Goal: Task Accomplishment & Management: Manage account settings

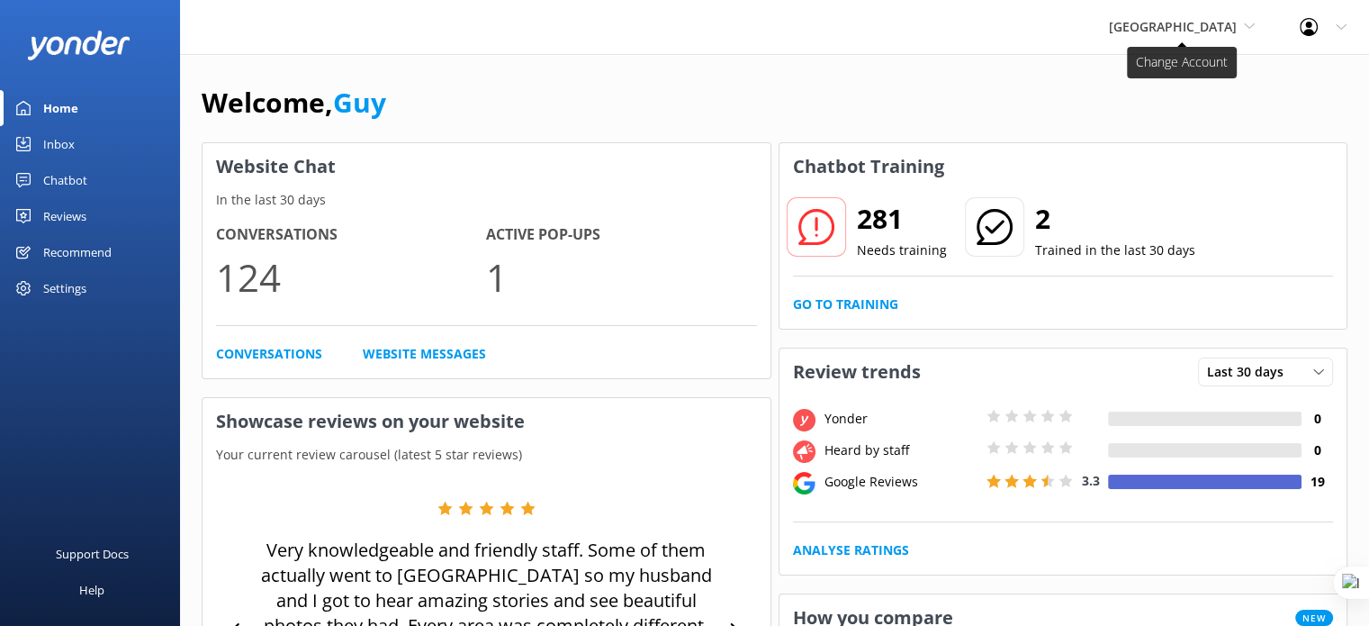
click at [1189, 32] on span "[GEOGRAPHIC_DATA]" at bounding box center [1173, 26] width 128 height 17
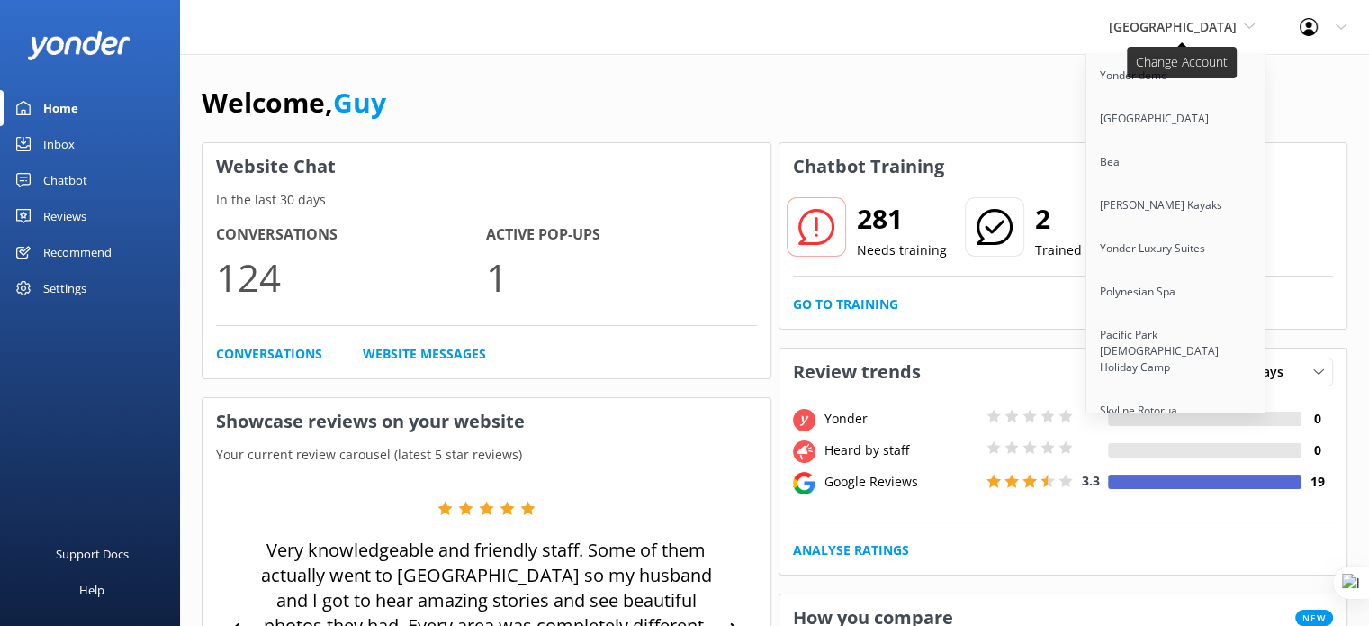
scroll to position [10440, 0]
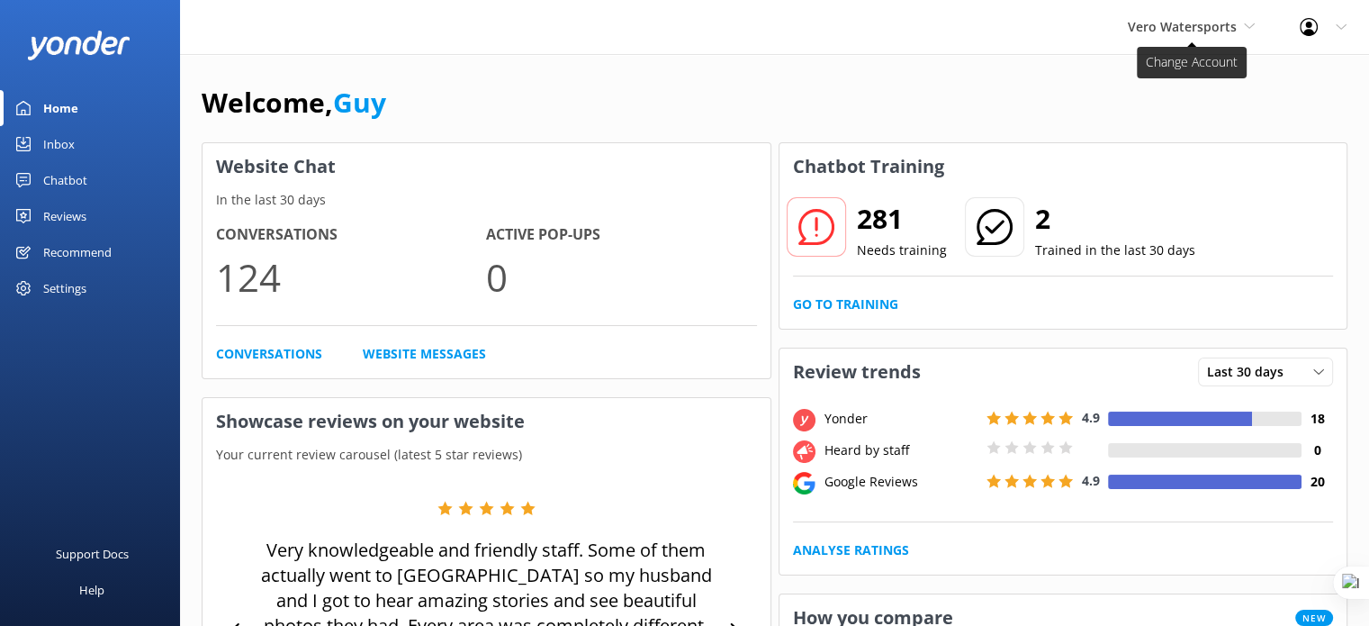
click at [1216, 29] on span "Vero Watersports" at bounding box center [1182, 26] width 109 height 17
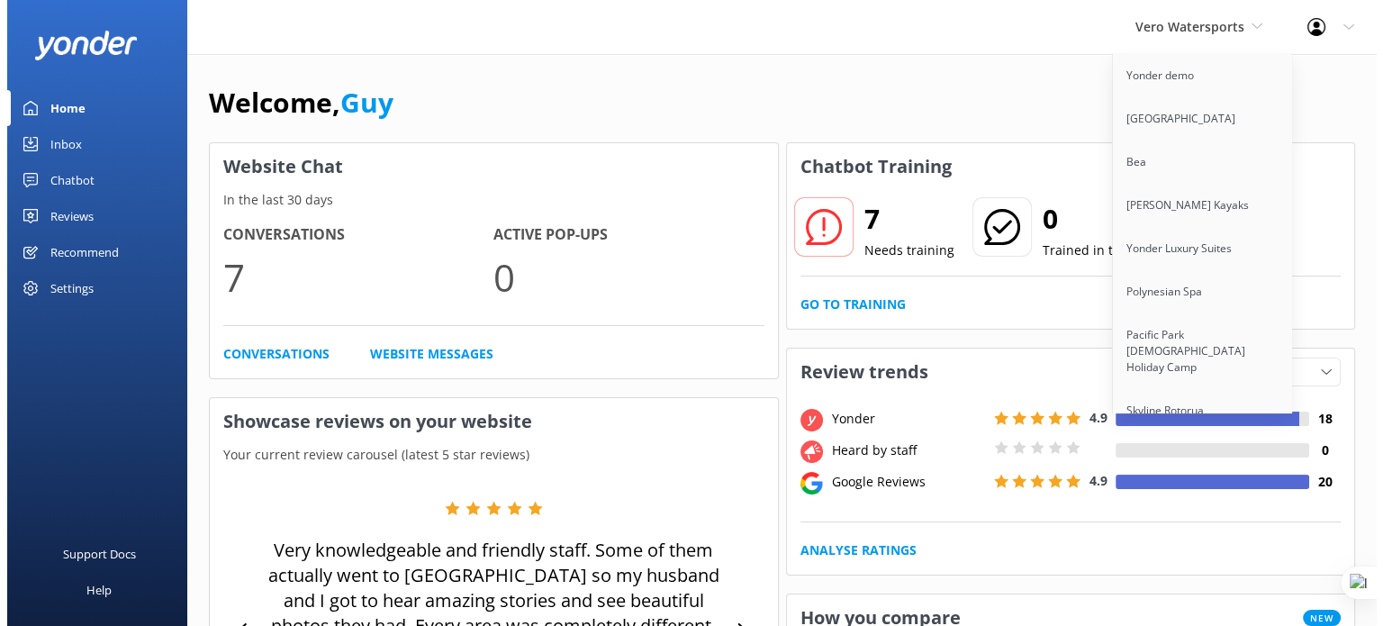
scroll to position [10440, 0]
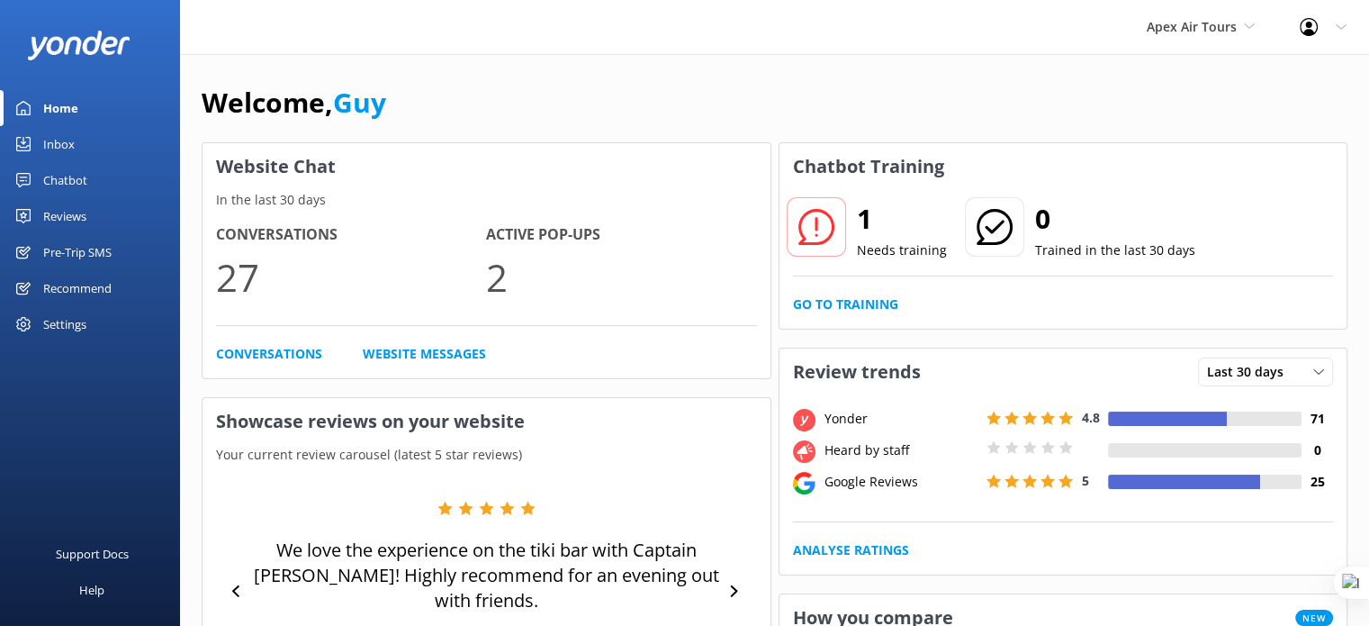
click at [69, 212] on div "Reviews" at bounding box center [64, 216] width 43 height 36
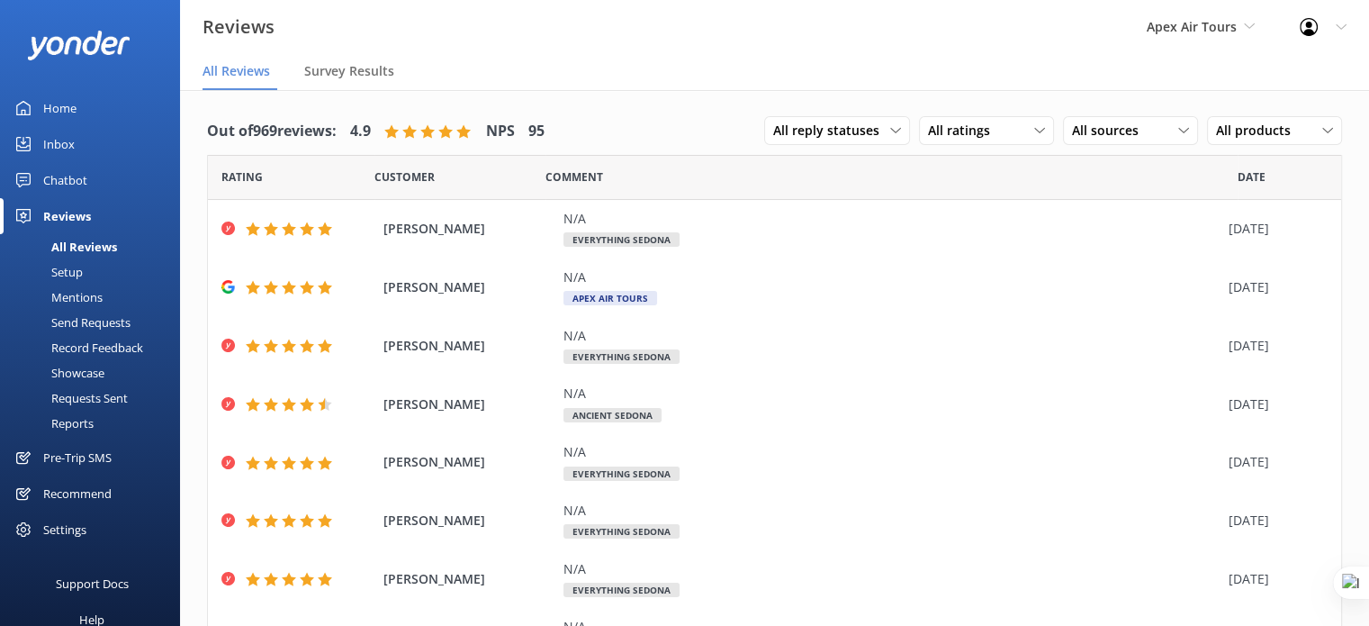
click at [58, 274] on div "Setup" at bounding box center [47, 271] width 72 height 25
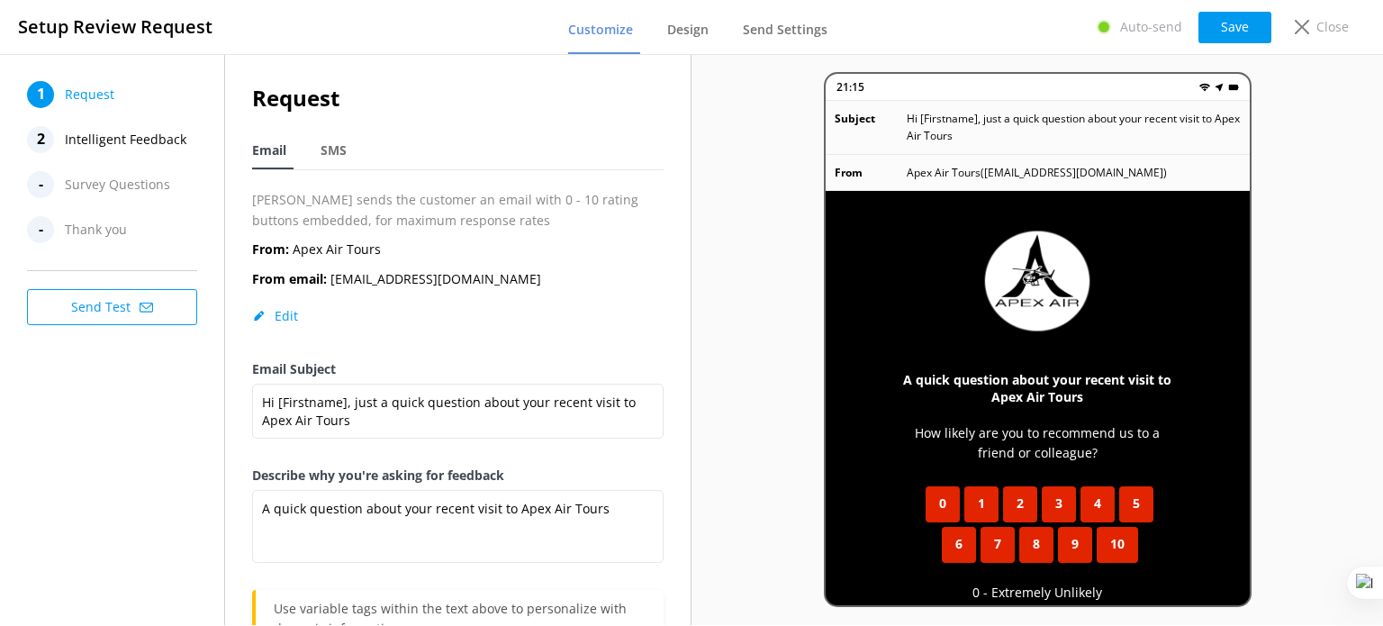
click at [145, 138] on span "Intelligent Feedback" at bounding box center [126, 139] width 122 height 27
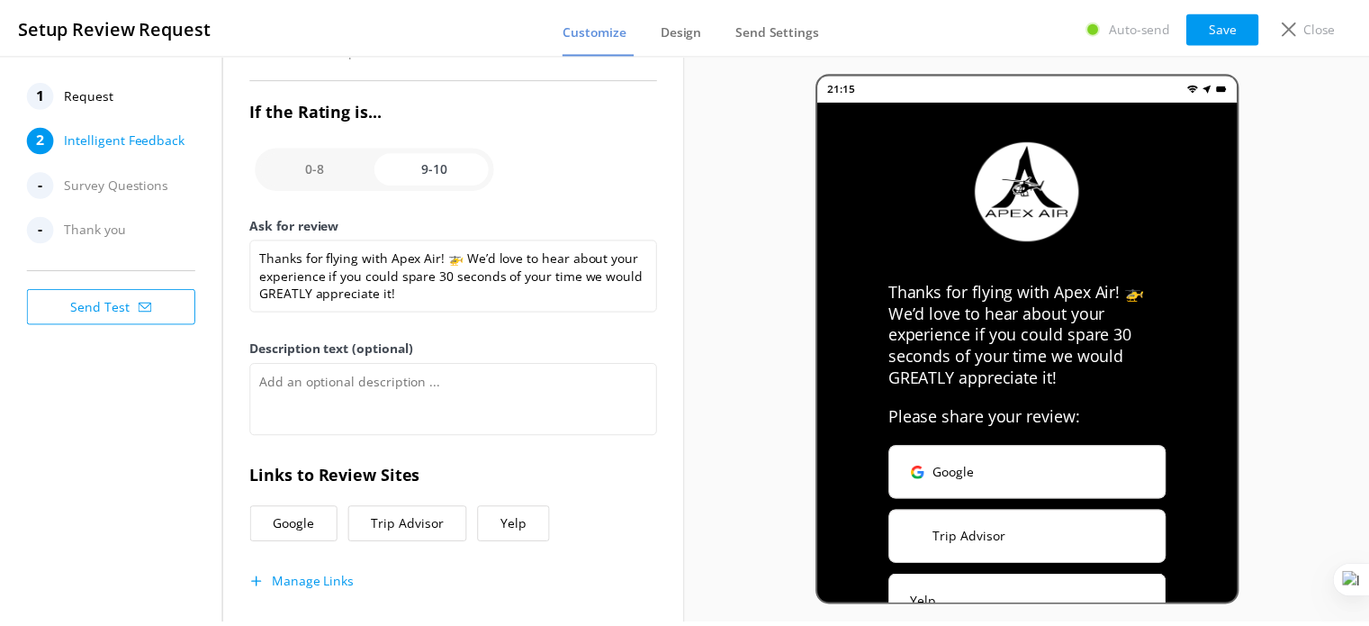
scroll to position [284, 0]
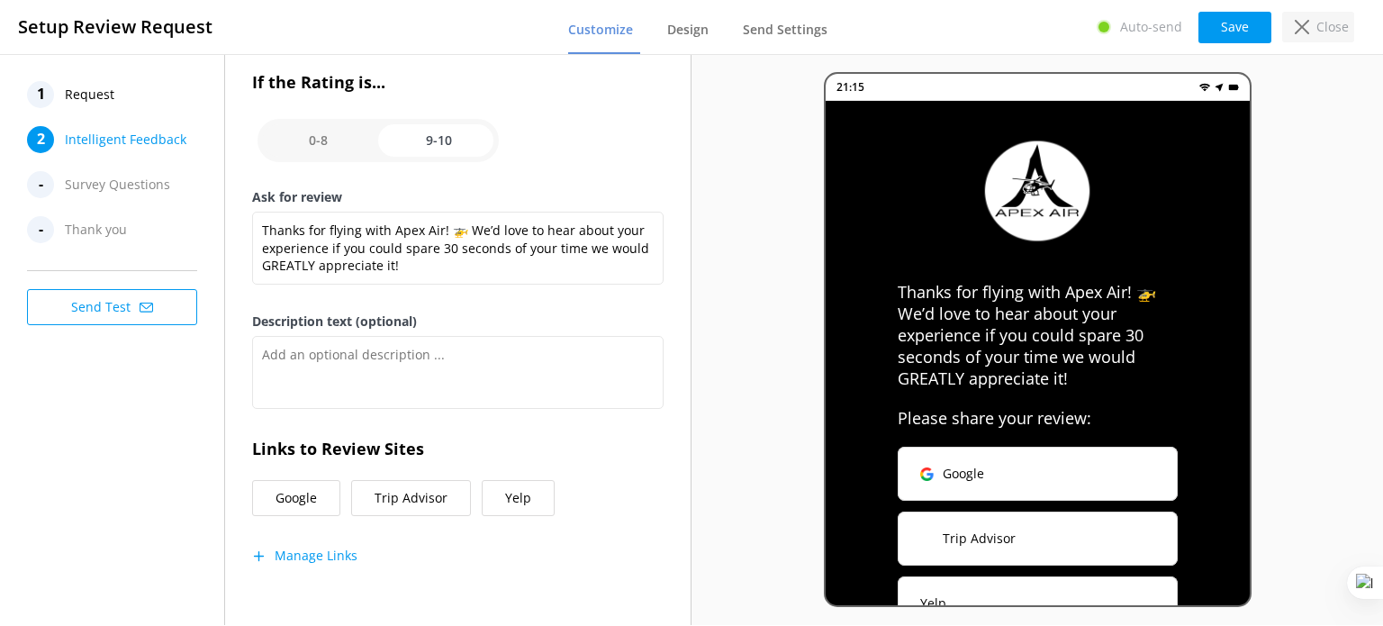
click at [1319, 26] on p "Close" at bounding box center [1332, 27] width 32 height 20
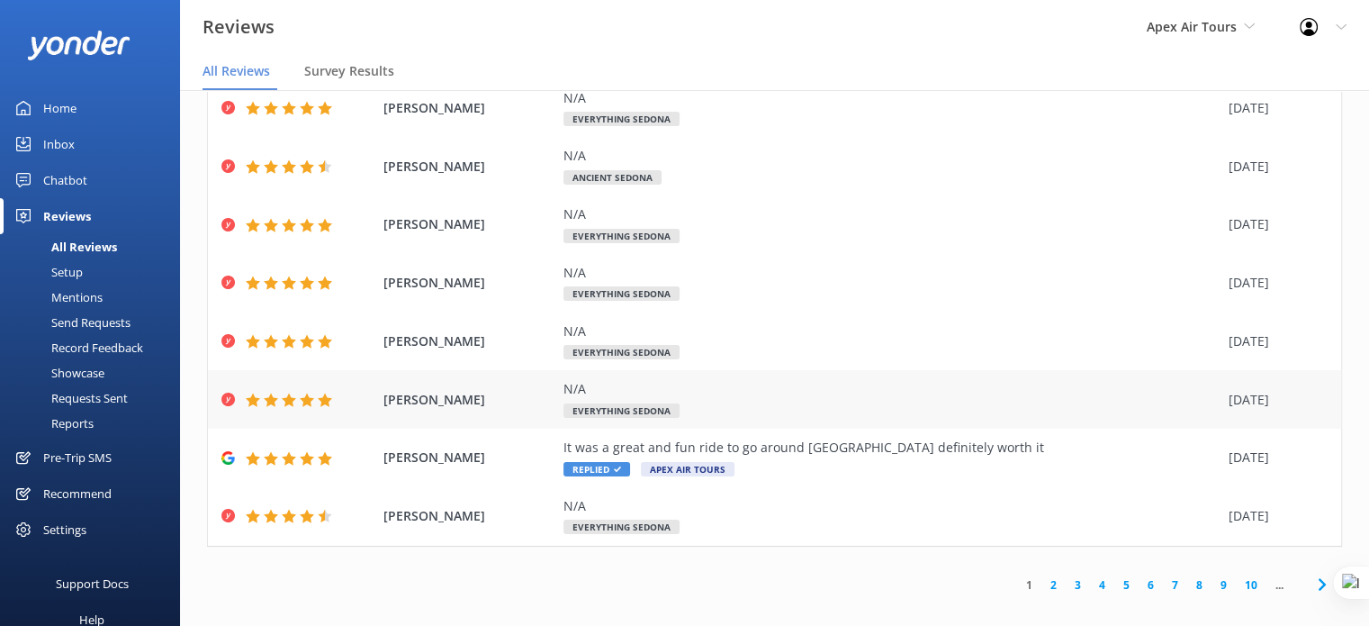
scroll to position [36, 0]
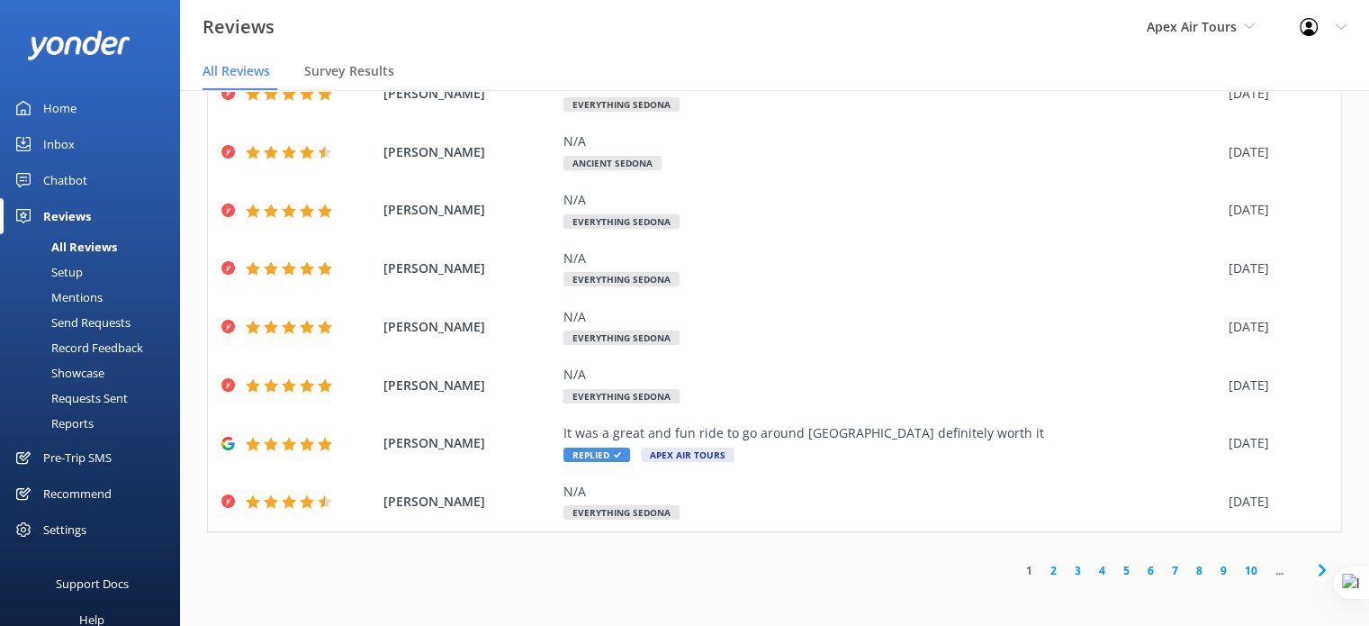
click at [1044, 568] on link "2" at bounding box center [1054, 570] width 24 height 17
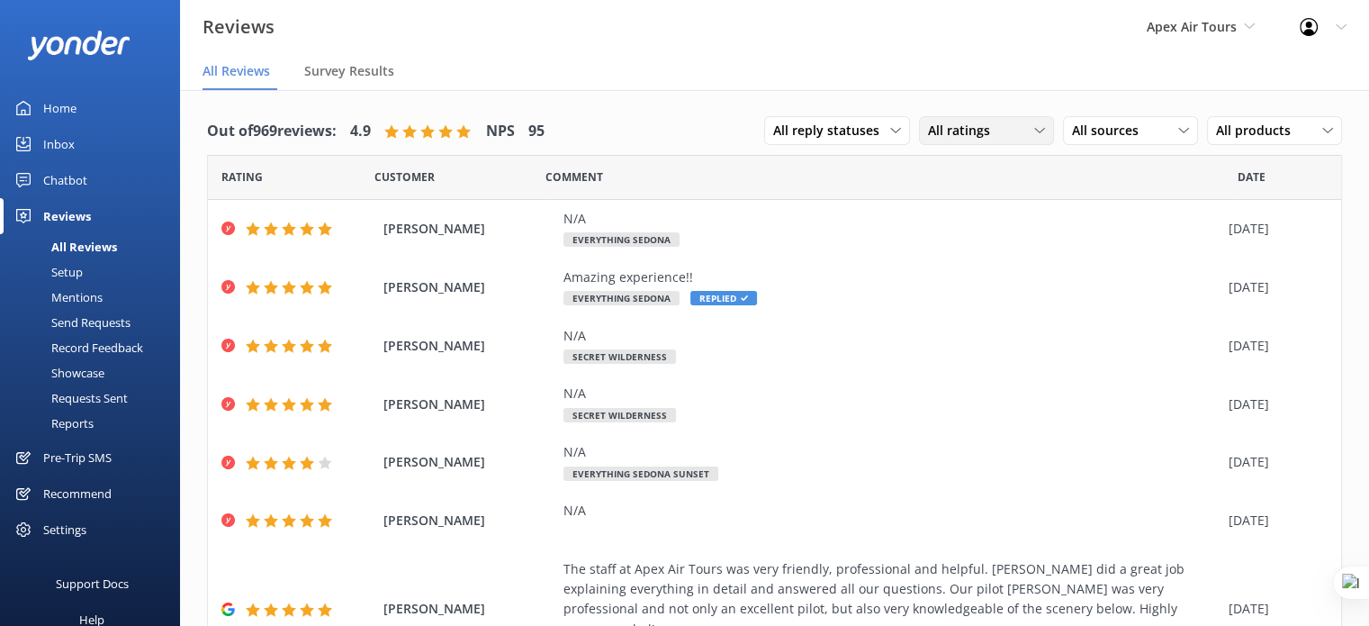
click at [998, 134] on div "All ratings" at bounding box center [987, 131] width 126 height 20
click at [1127, 140] on div "All sources All sources Yonder survey Heard by staff Google reviews" at bounding box center [1130, 130] width 135 height 29
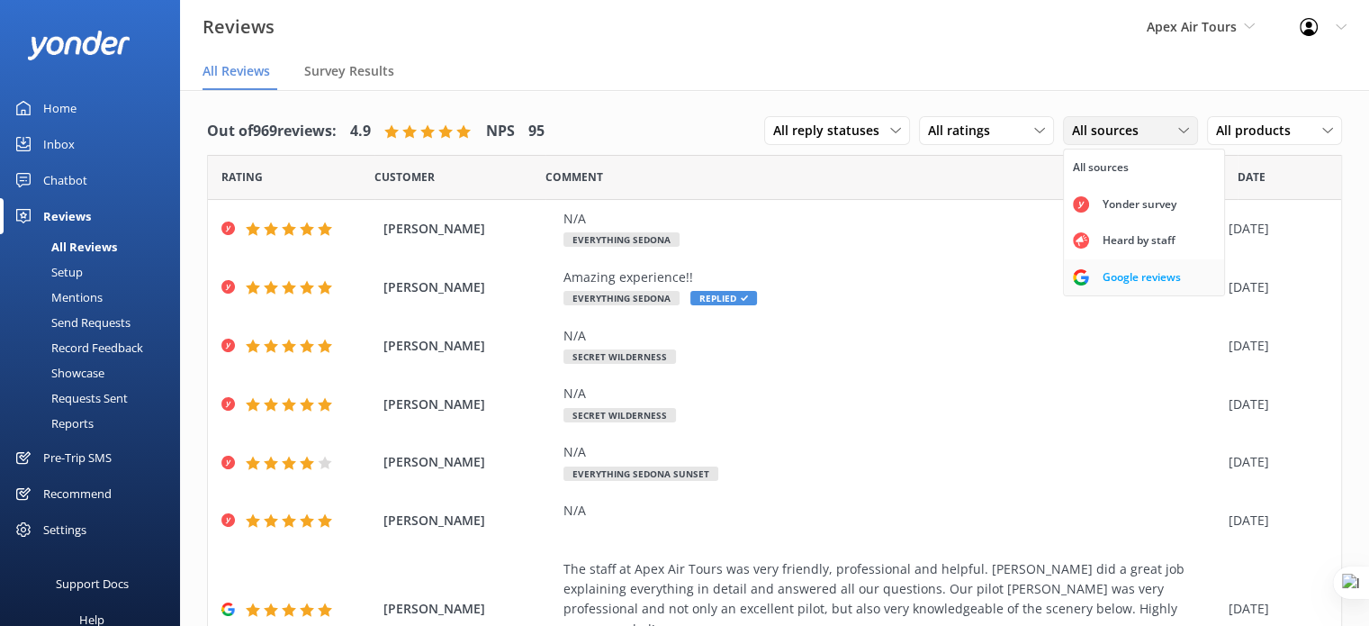
click at [1109, 271] on div "Google reviews" at bounding box center [1141, 277] width 105 height 18
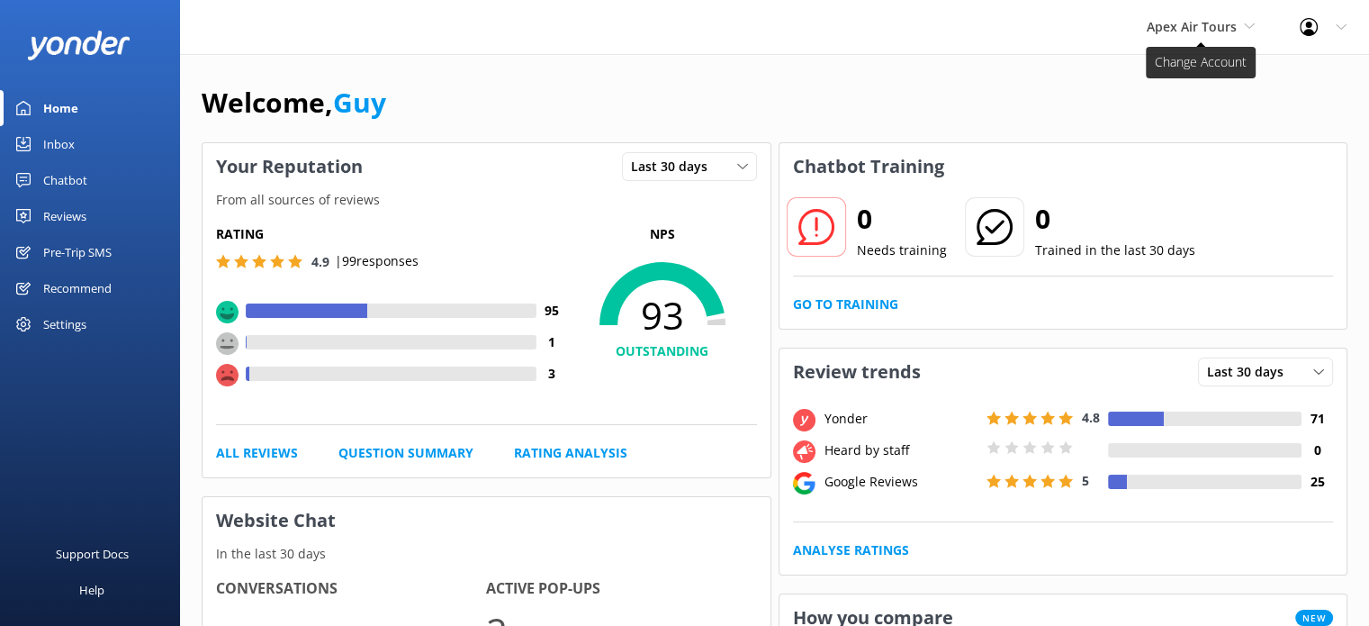
click at [1183, 26] on span "Apex Air Tours" at bounding box center [1192, 26] width 90 height 17
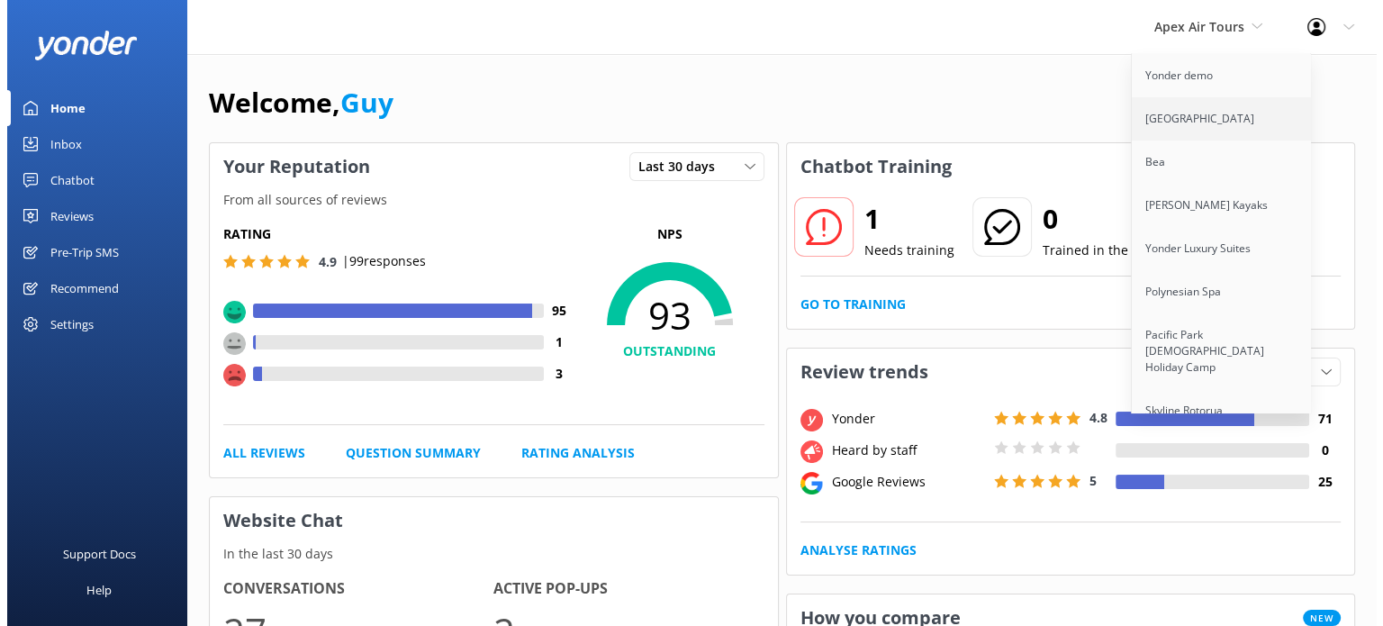
scroll to position [3698, 0]
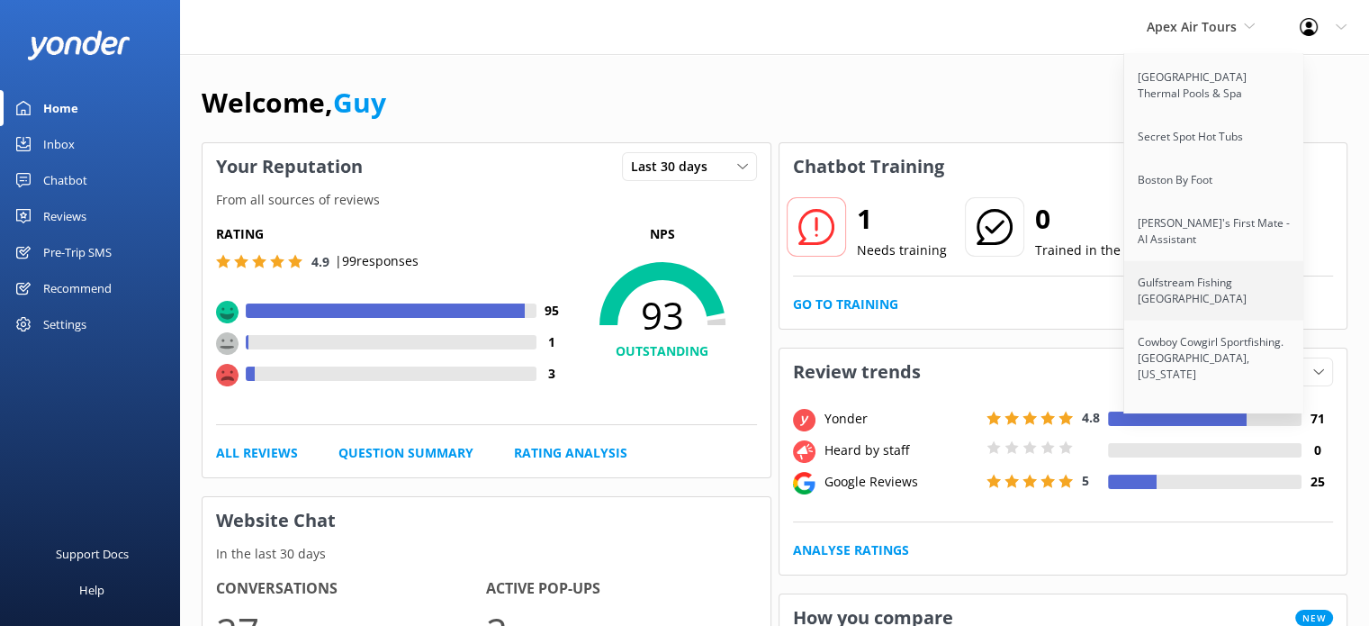
click at [1212, 261] on link "Gulfstream Fishing [GEOGRAPHIC_DATA]" at bounding box center [1214, 290] width 180 height 59
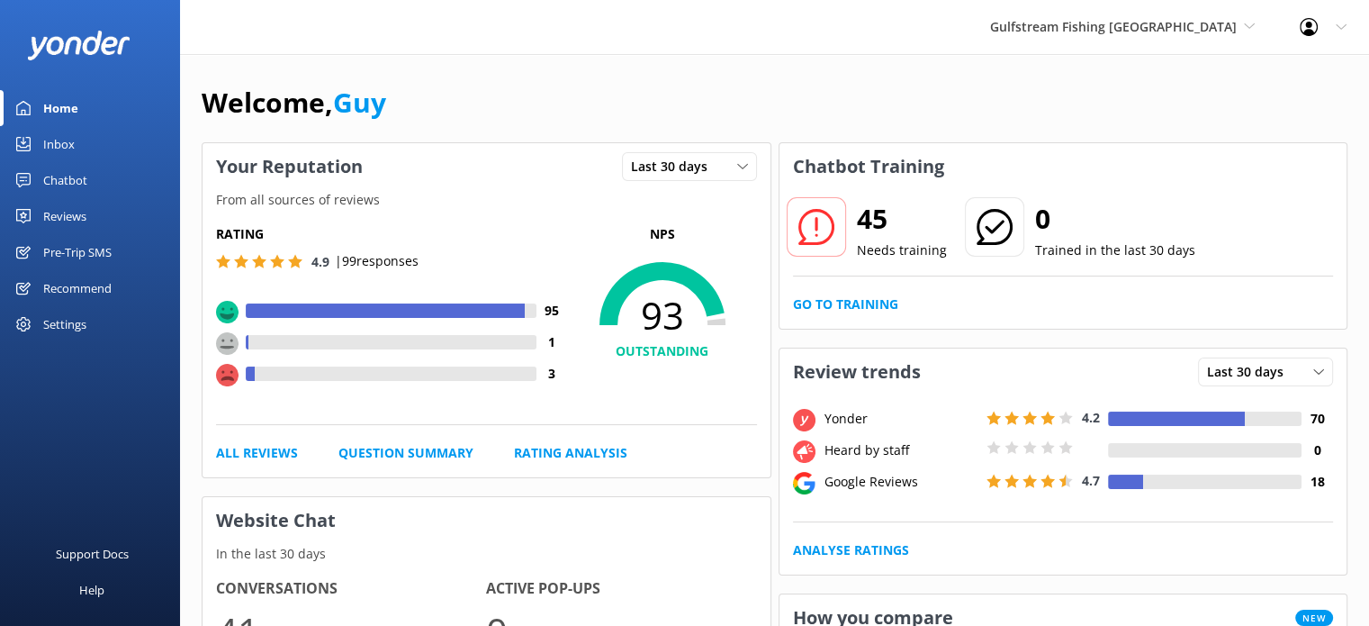
click at [83, 239] on div "Pre-Trip SMS" at bounding box center [77, 252] width 68 height 36
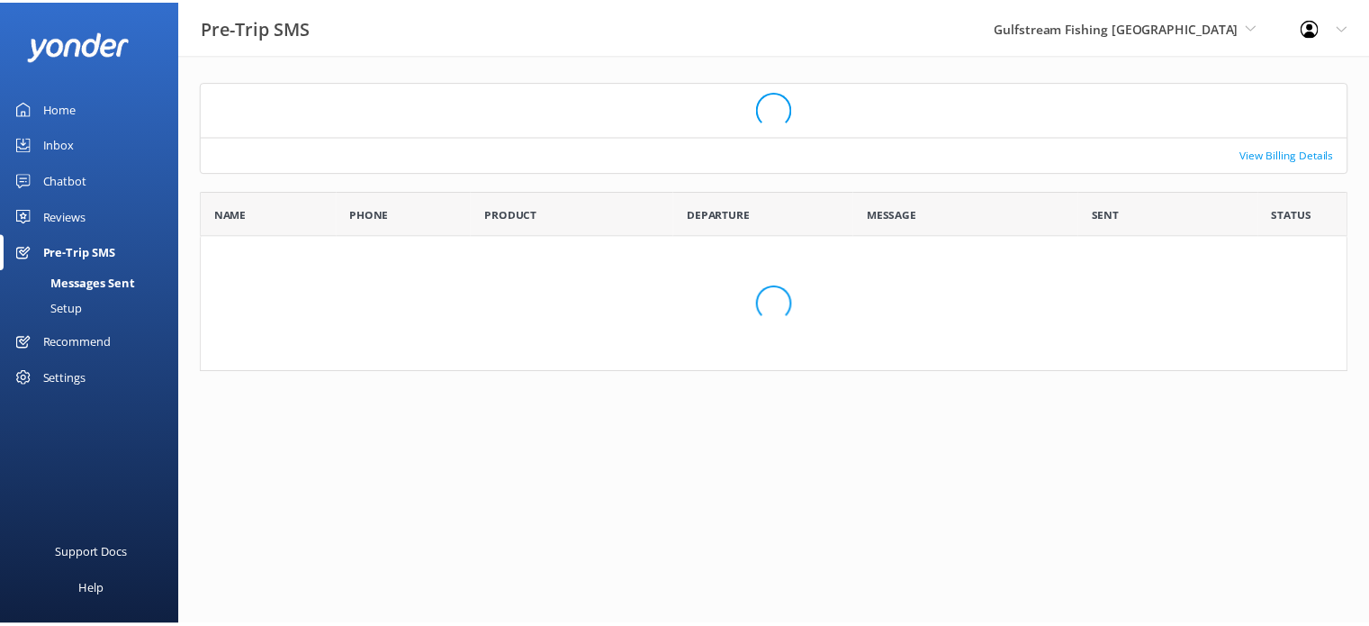
scroll to position [14, 14]
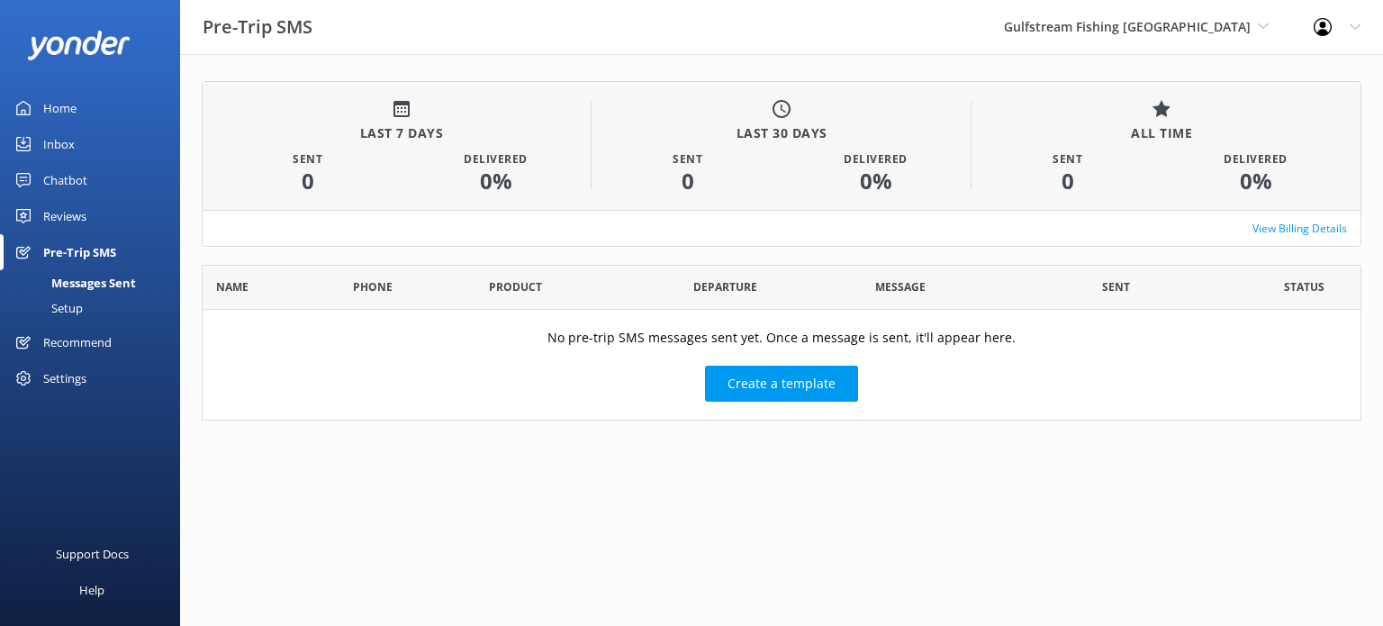
click at [94, 298] on link "Setup" at bounding box center [95, 307] width 169 height 25
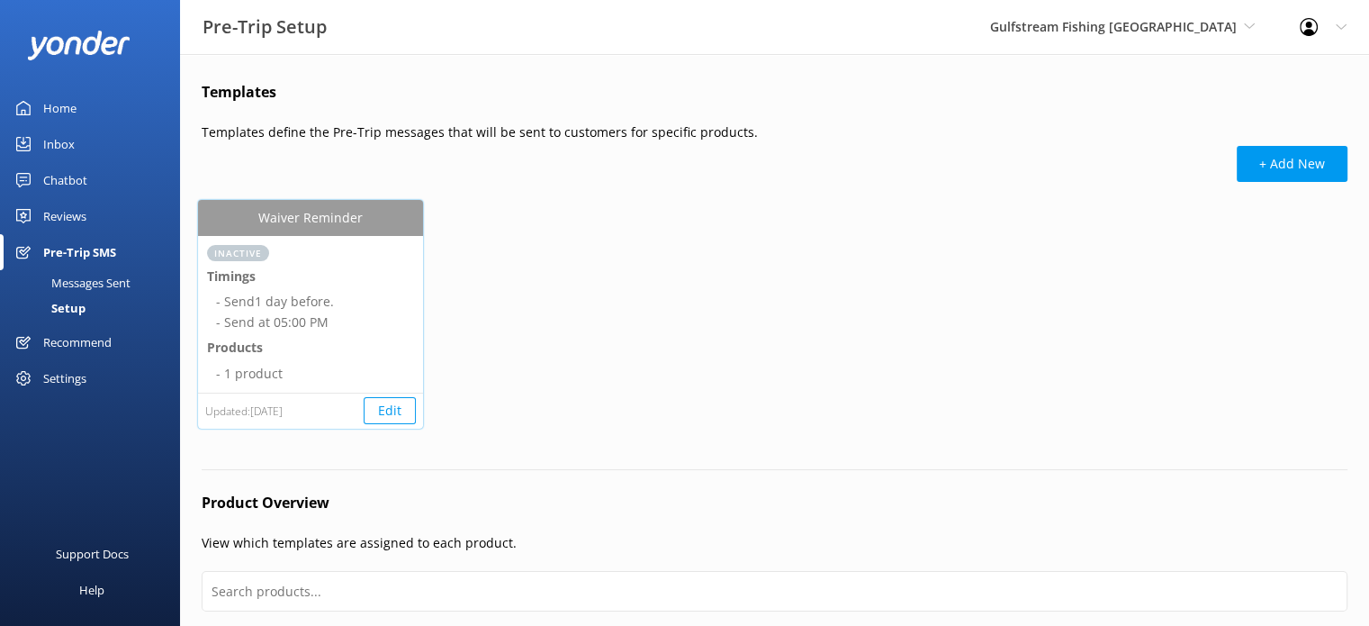
scroll to position [424, 1132]
click at [555, 302] on div "Waiver Reminder Inactive Timings - Send 1 day before. - Send at 05:00 PM Produc…" at bounding box center [774, 325] width 1153 height 251
click at [1166, 35] on span "Gulfstream Fishing [GEOGRAPHIC_DATA]" at bounding box center [1113, 26] width 247 height 17
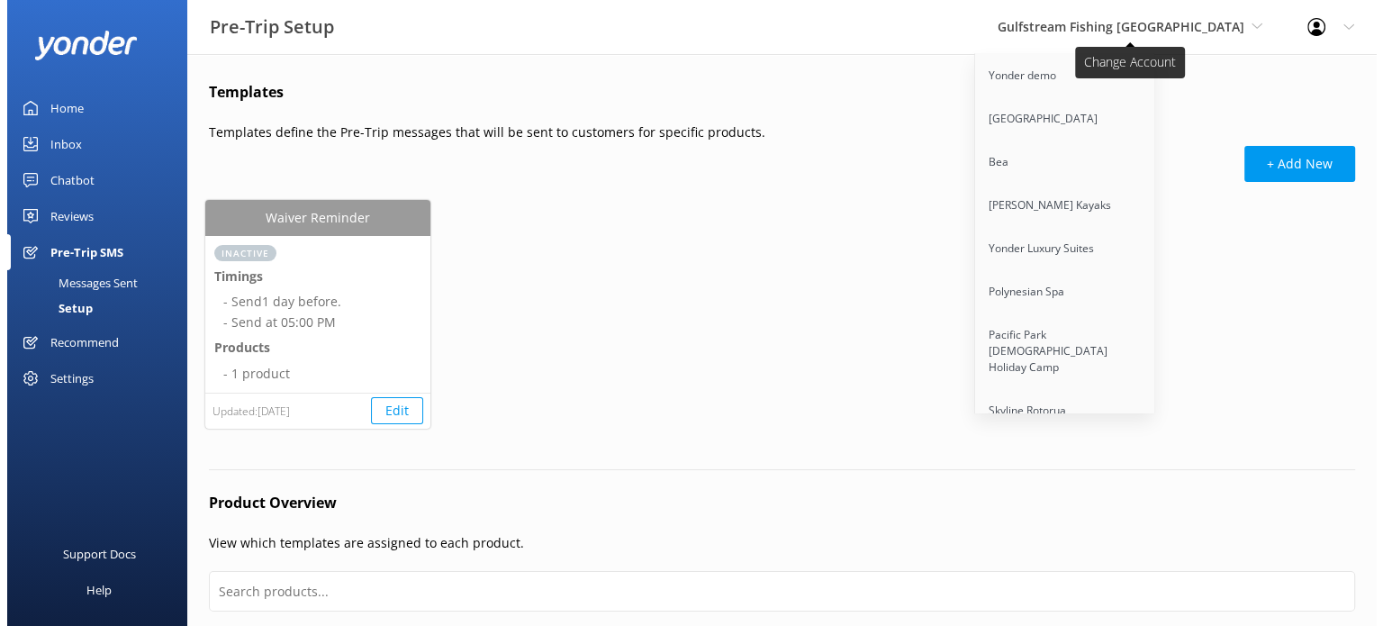
scroll to position [10785, 0]
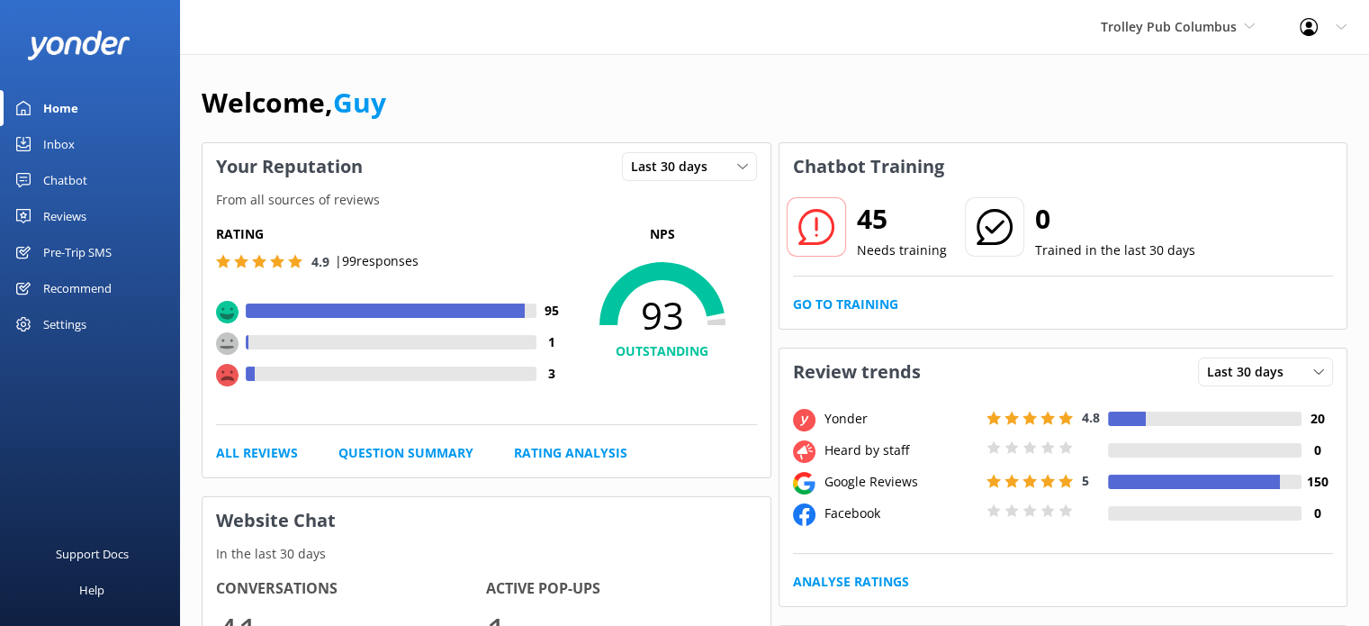
click at [100, 247] on div "Pre-Trip SMS" at bounding box center [77, 252] width 68 height 36
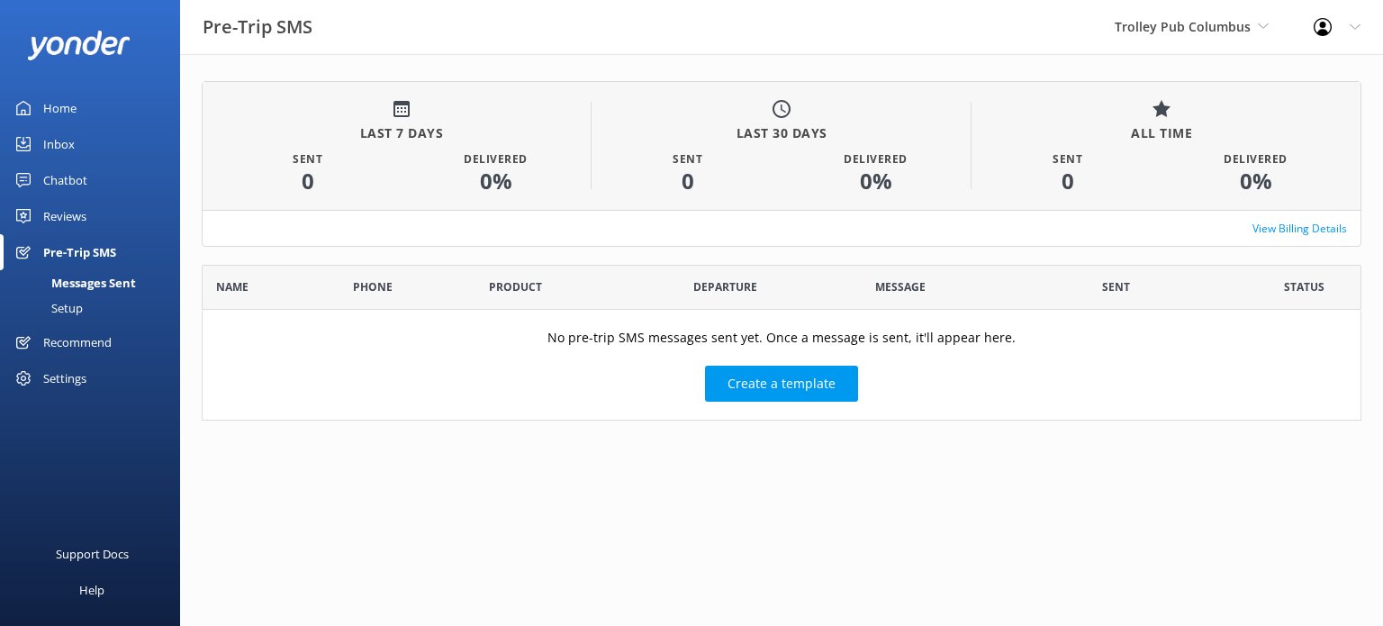
scroll to position [141, 1145]
click at [1205, 19] on span "Trolley Pub Columbus" at bounding box center [1183, 26] width 136 height 17
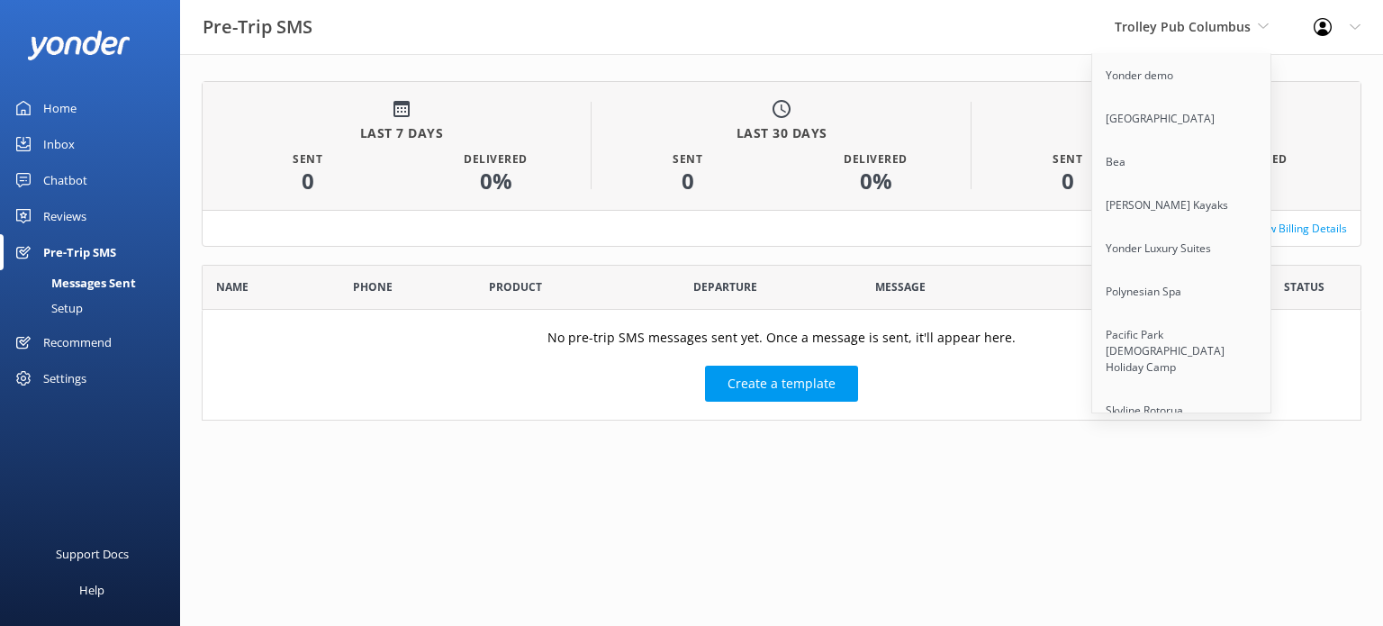
scroll to position [7771, 0]
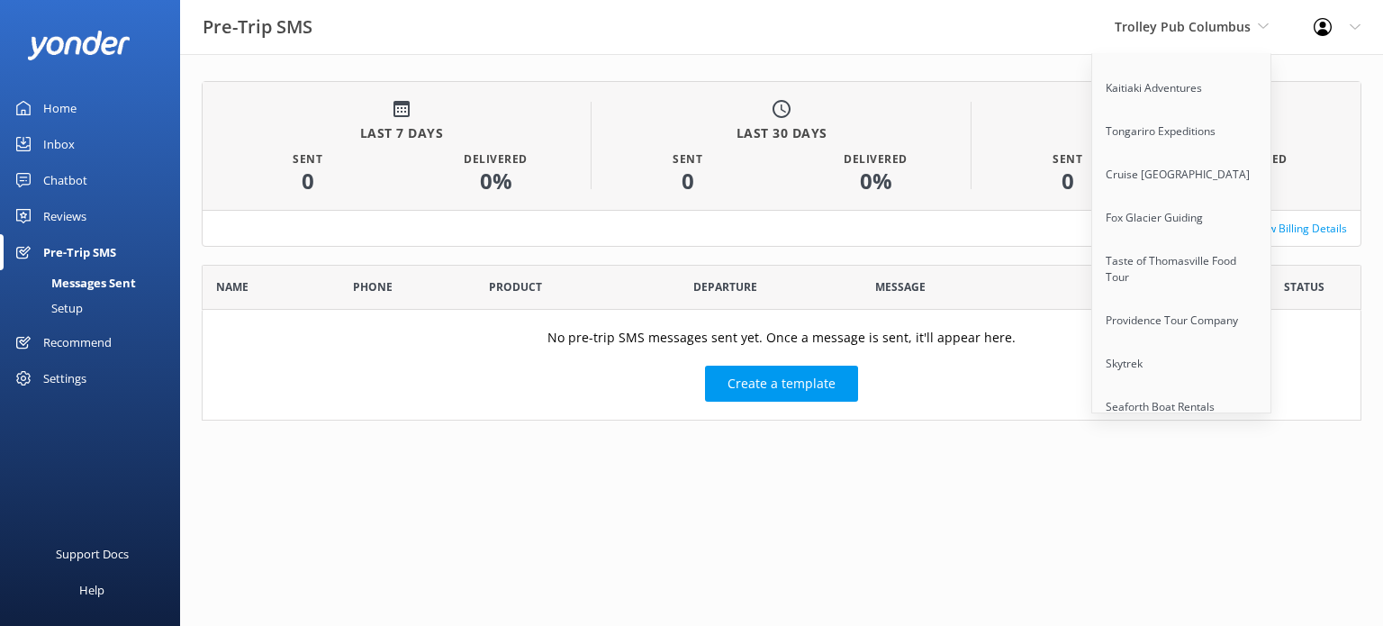
click at [1164, 472] on link "Quarry Park Adventures" at bounding box center [1182, 493] width 180 height 43
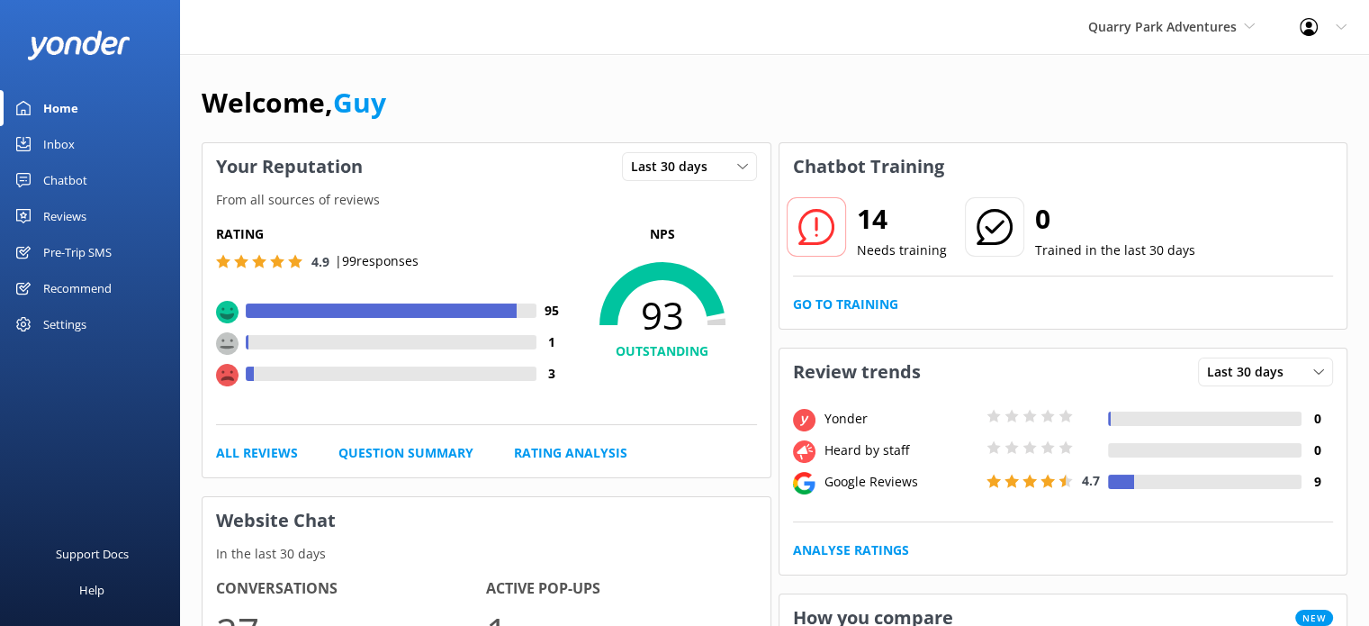
click at [104, 246] on div "Pre-Trip SMS" at bounding box center [77, 252] width 68 height 36
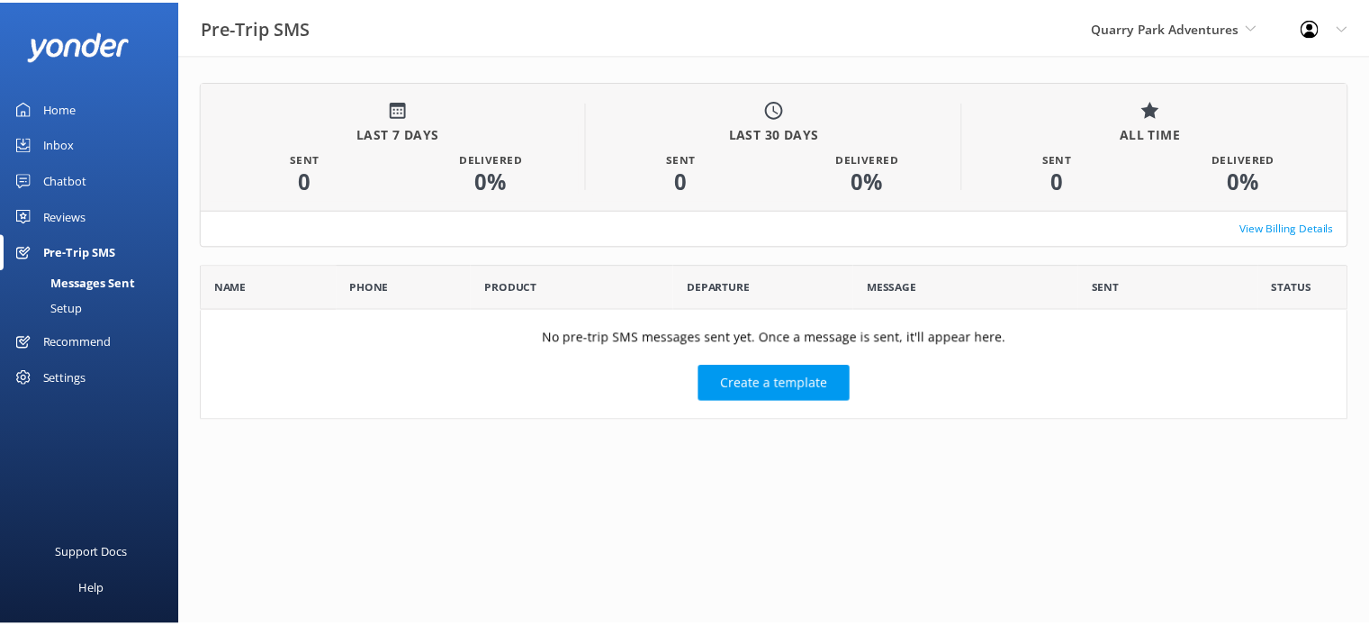
scroll to position [141, 1145]
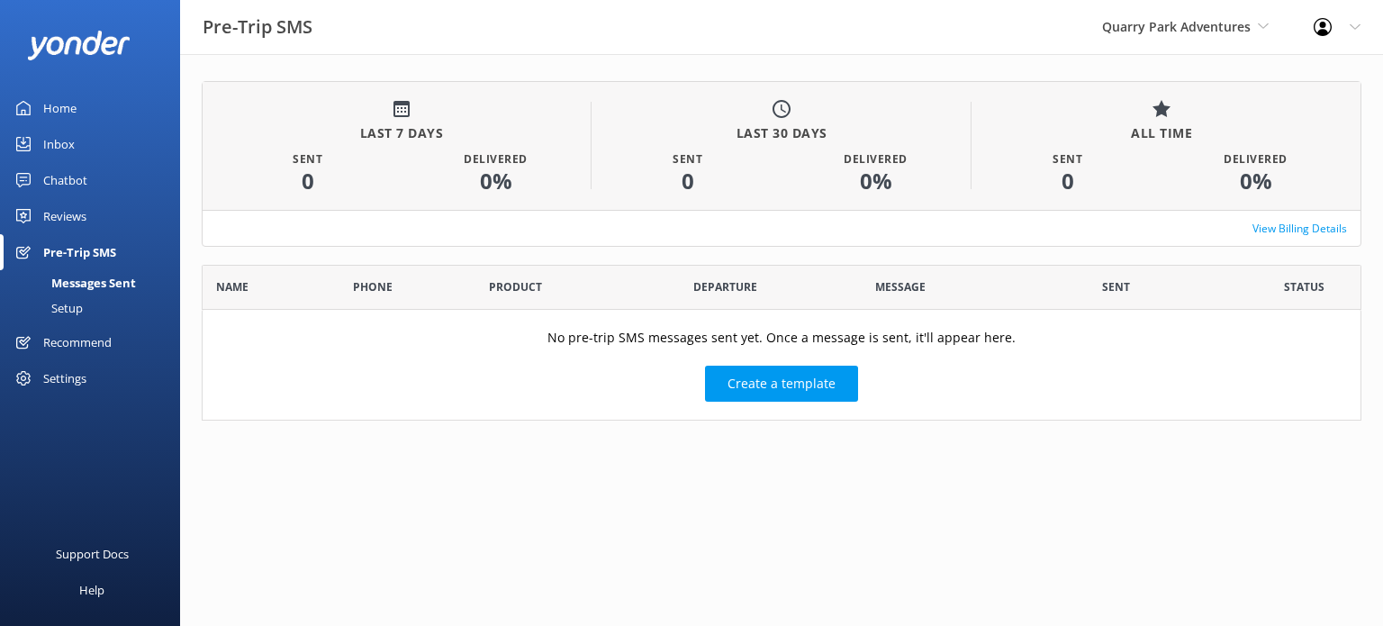
click at [86, 302] on link "Setup" at bounding box center [95, 307] width 169 height 25
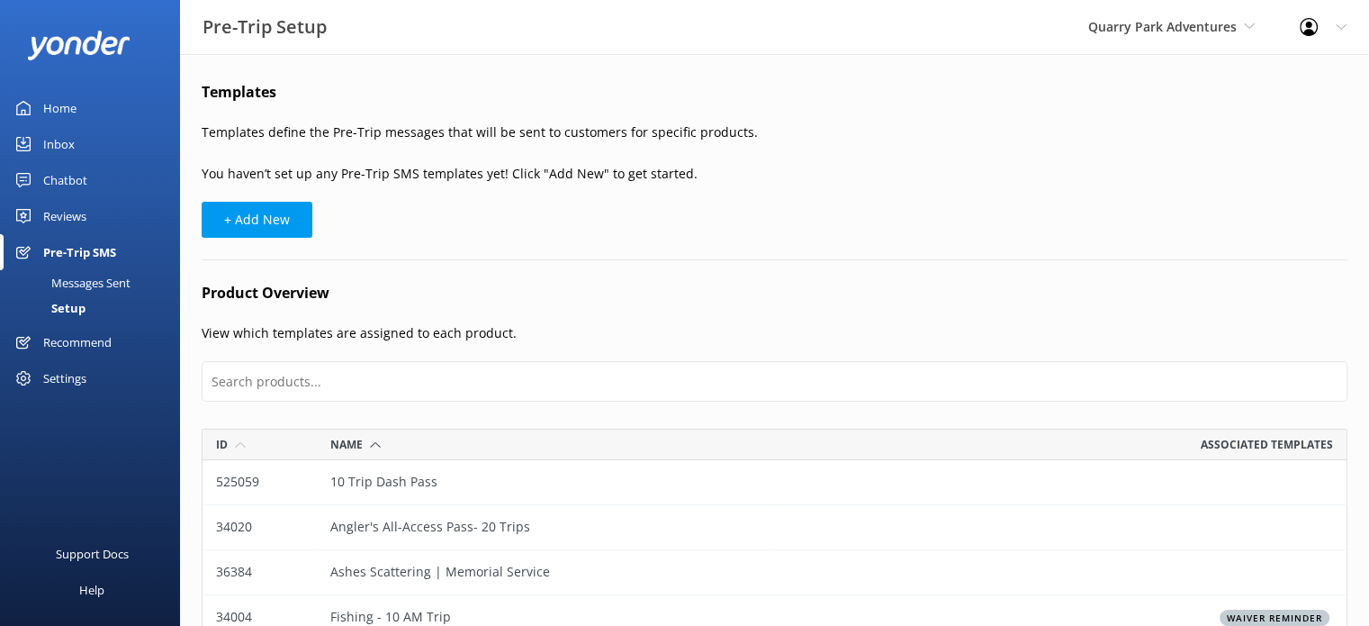
scroll to position [2899, 1132]
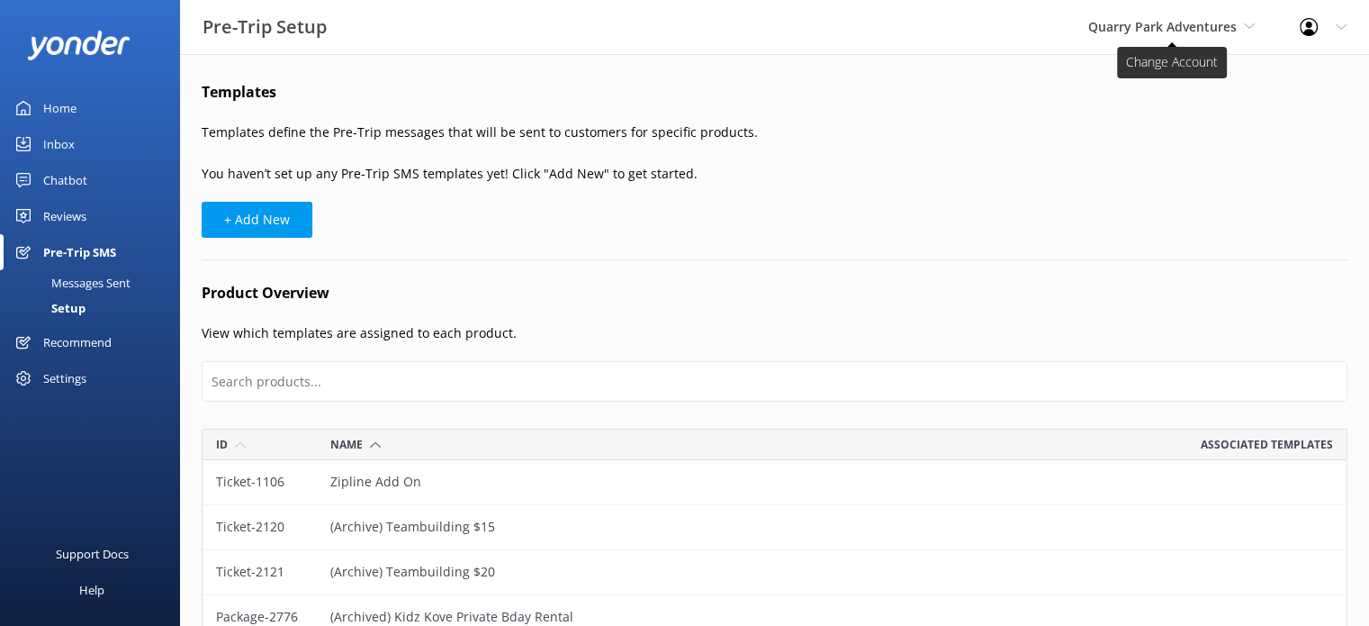
click at [1149, 34] on span "Quarry Park Adventures" at bounding box center [1162, 26] width 149 height 17
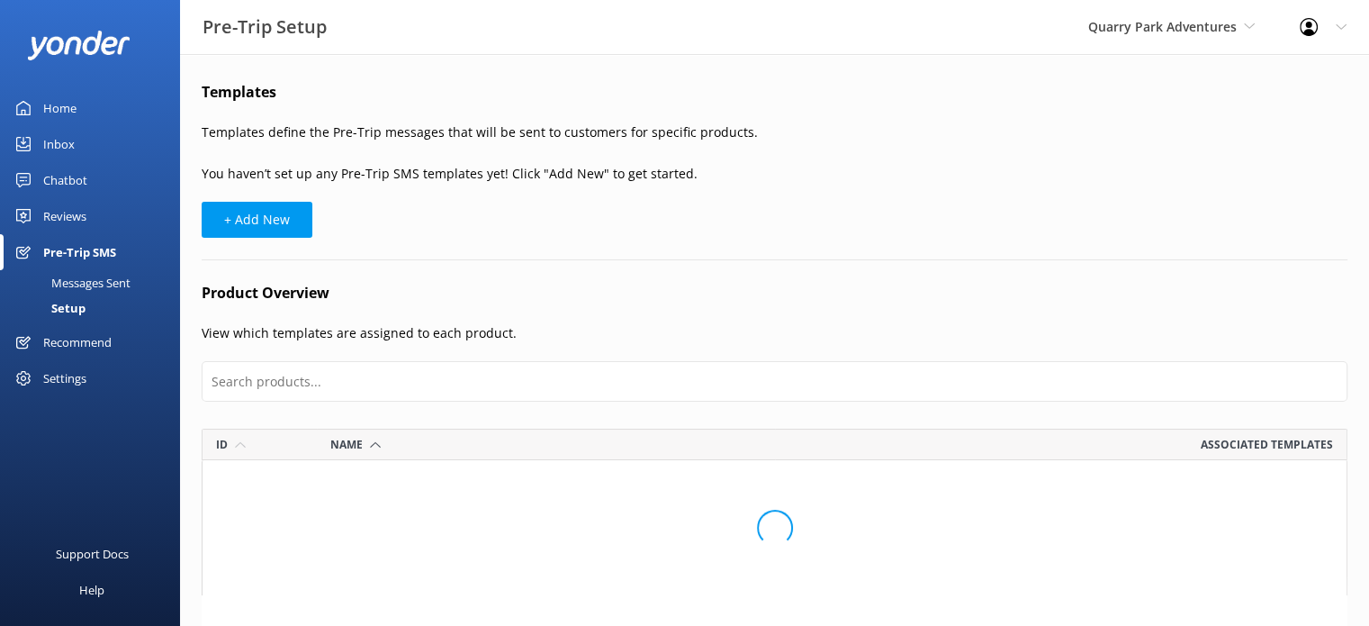
scroll to position [2899, 1132]
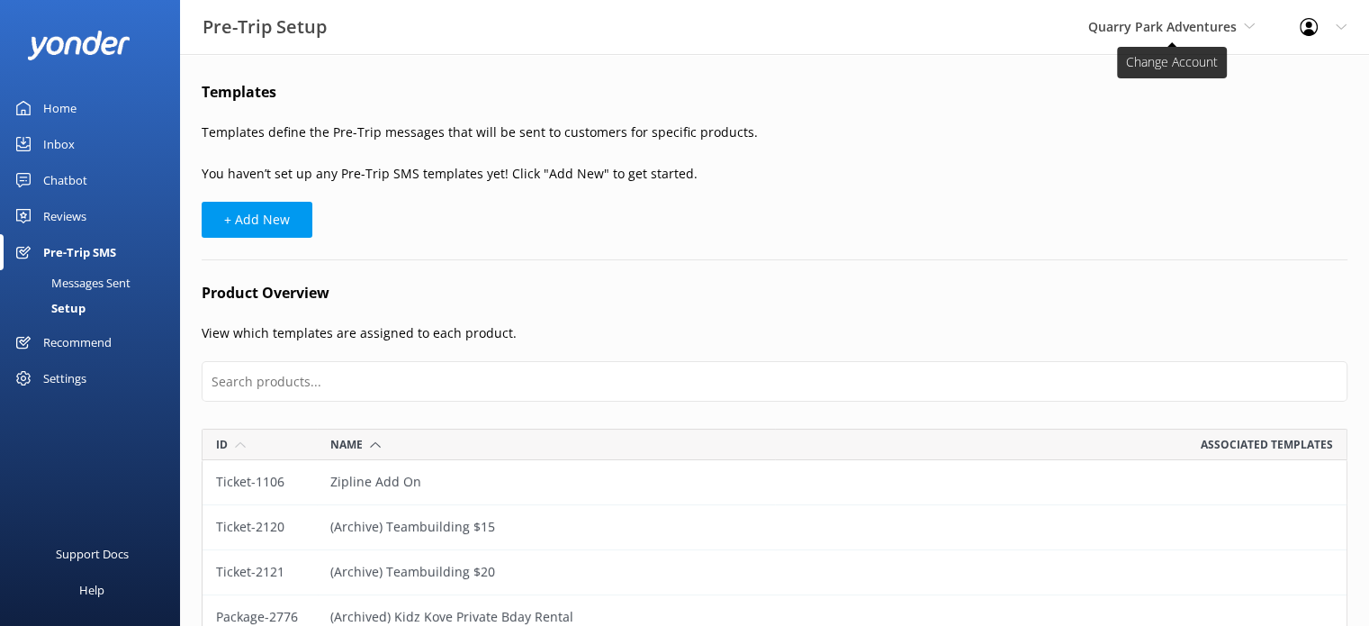
click at [1206, 25] on span "Quarry Park Adventures" at bounding box center [1162, 26] width 149 height 17
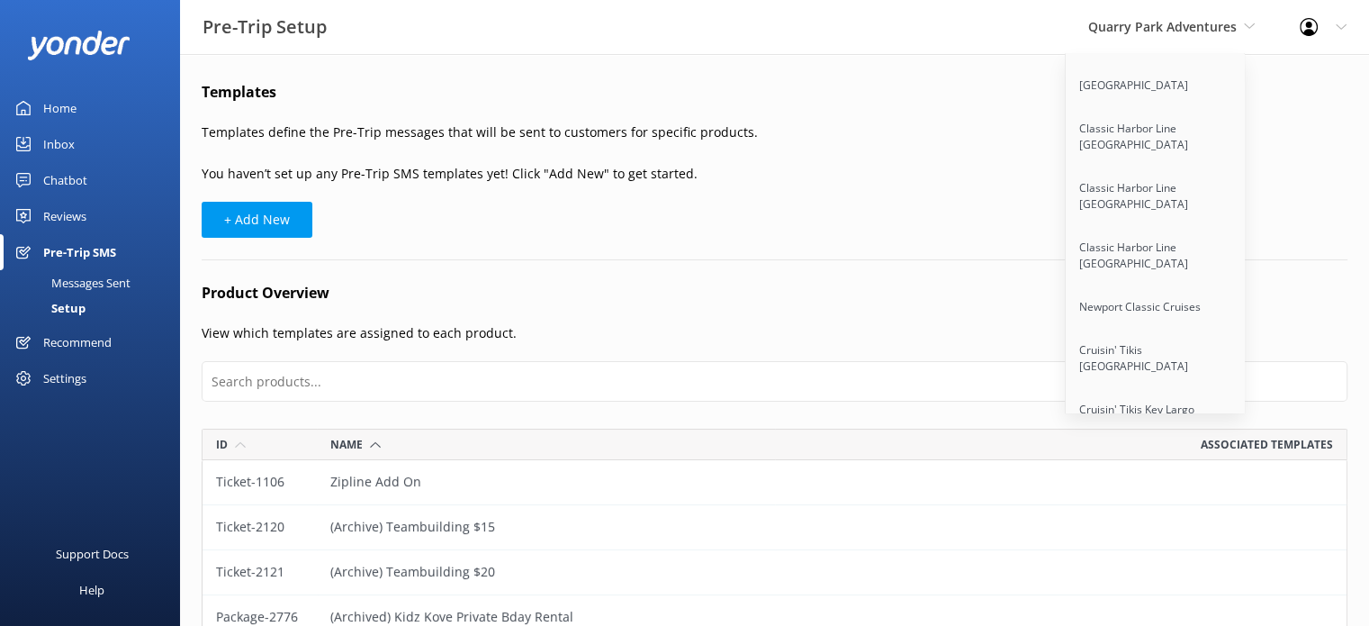
scroll to position [12839, 0]
